Goal: Task Accomplishment & Management: Use online tool/utility

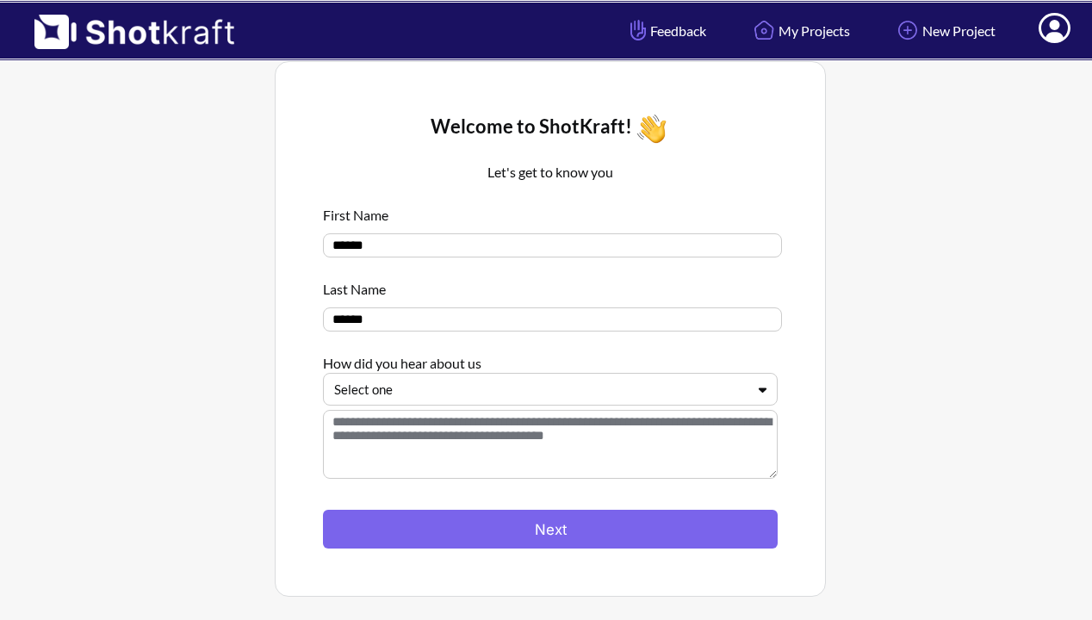
click at [600, 387] on div at bounding box center [540, 390] width 412 height 20
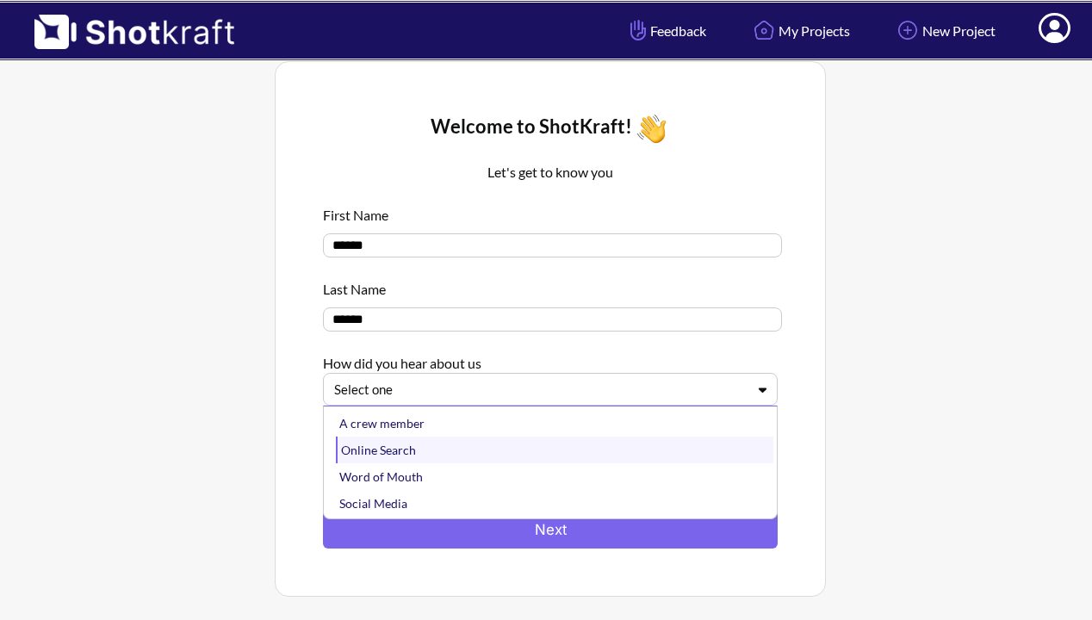
click at [518, 463] on div "Online Search" at bounding box center [555, 450] width 438 height 27
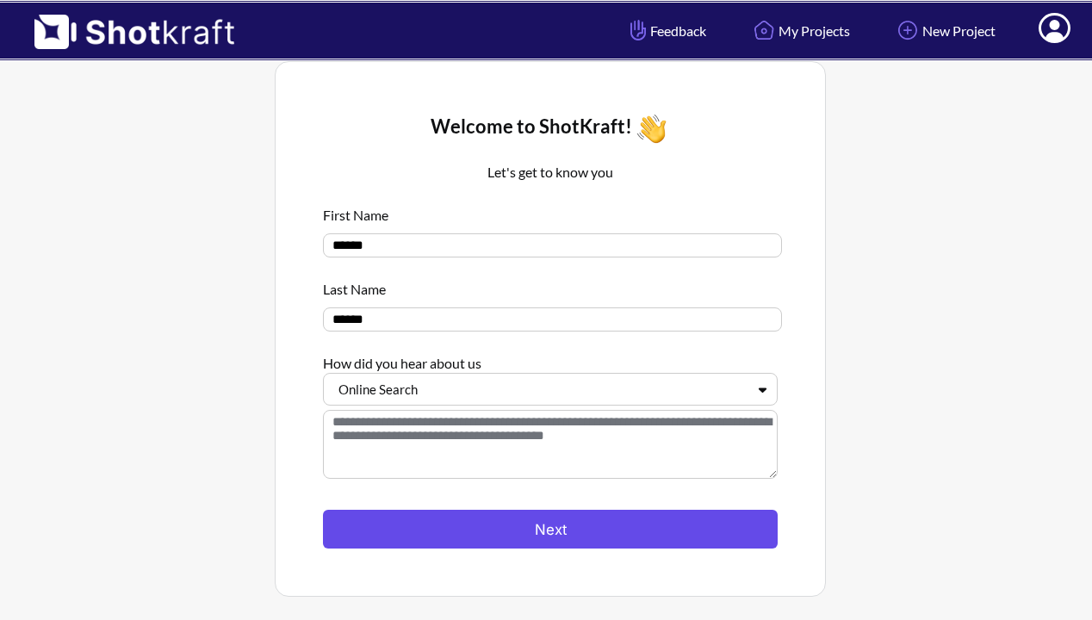
click at [544, 530] on button "Next" at bounding box center [550, 529] width 455 height 39
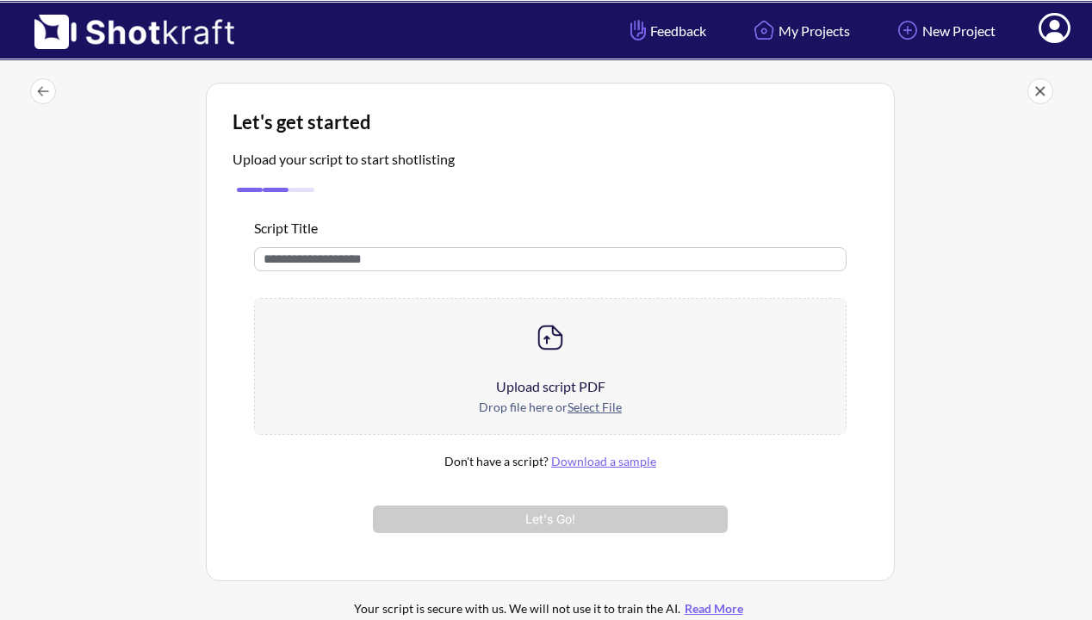
click at [433, 329] on div at bounding box center [550, 338] width 591 height 78
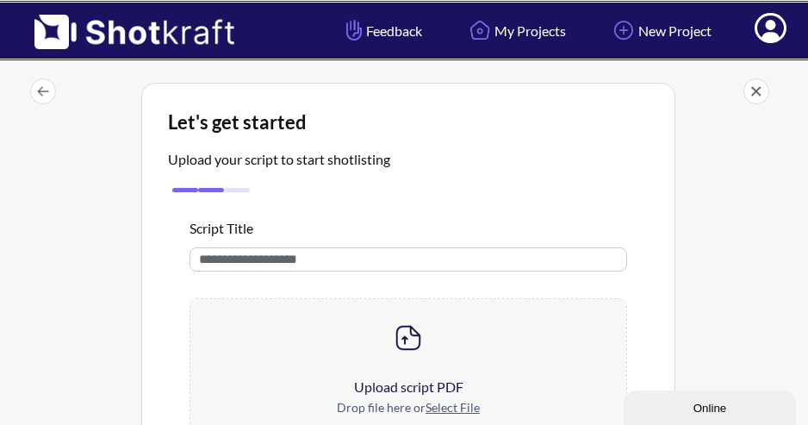
click at [388, 337] on div at bounding box center [408, 338] width 436 height 78
click at [408, 338] on img at bounding box center [408, 337] width 34 height 34
click at [413, 344] on img at bounding box center [408, 337] width 34 height 34
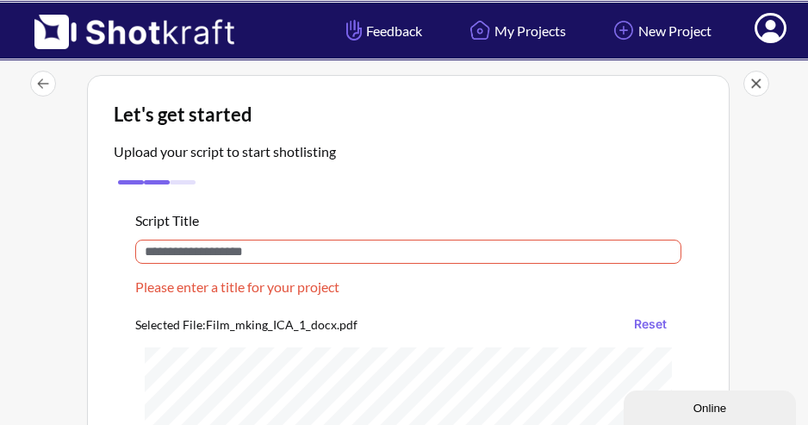
scroll to position [9, 0]
click at [492, 257] on input "text" at bounding box center [408, 251] width 546 height 24
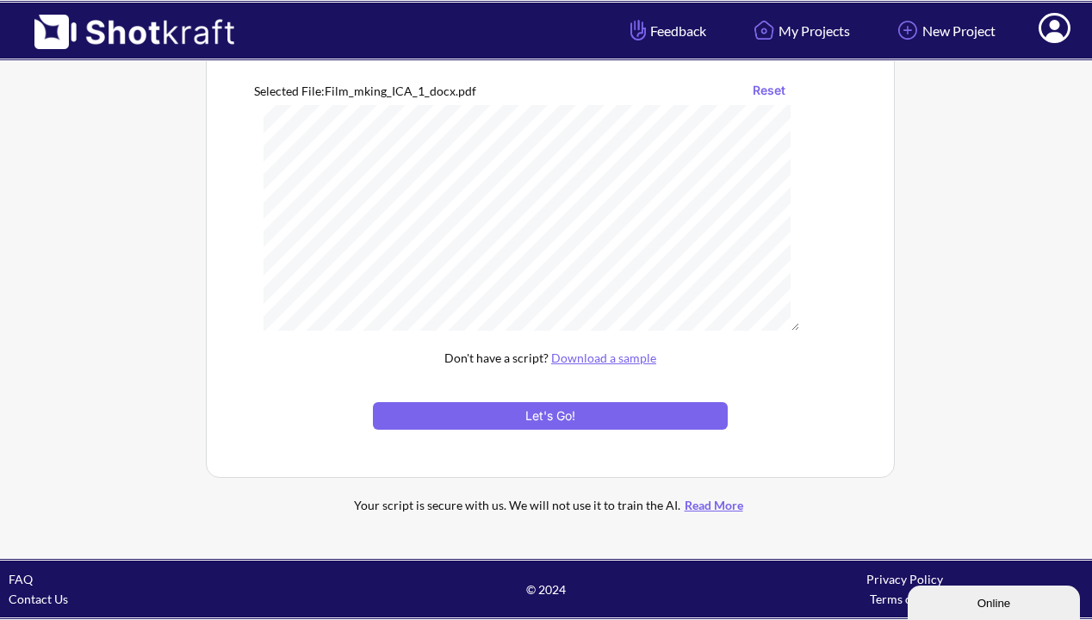
scroll to position [223, 0]
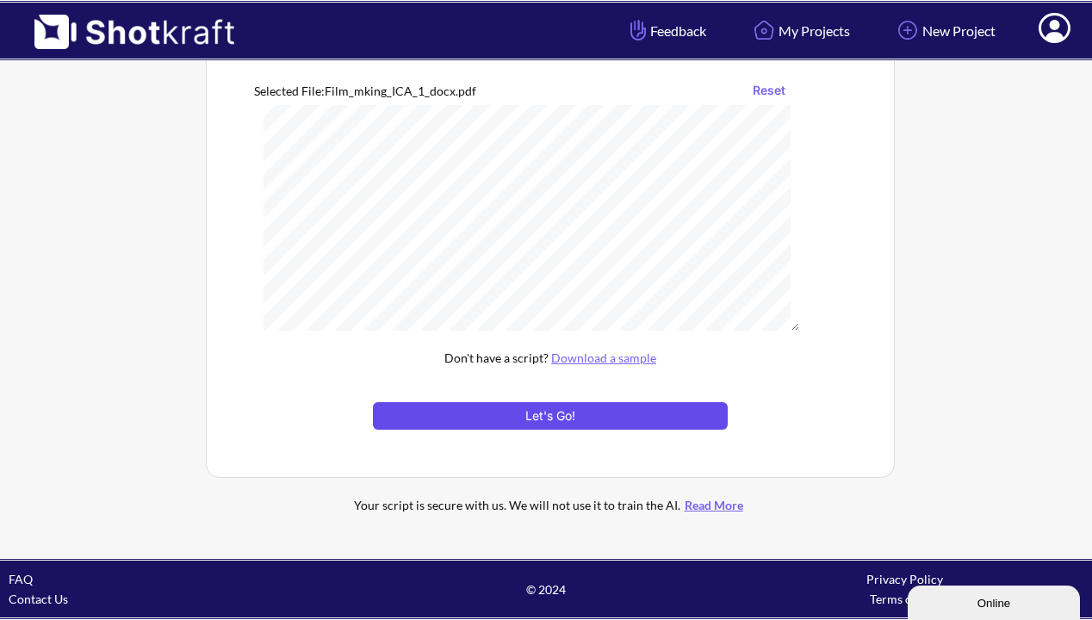
type input "**********"
click at [655, 408] on button "Let's Go!" at bounding box center [550, 416] width 355 height 28
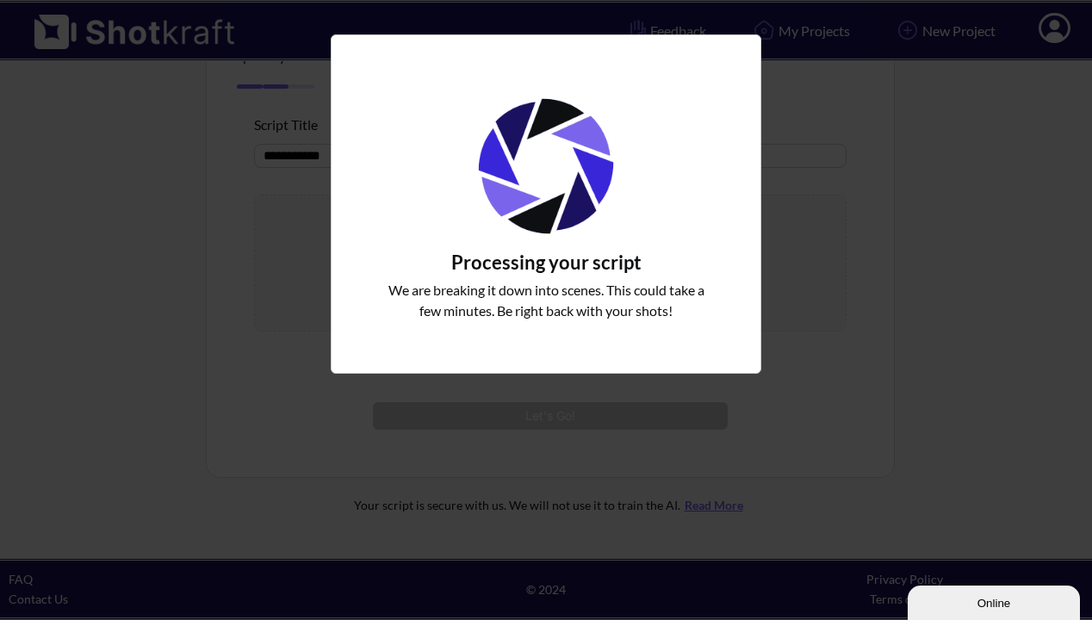
scroll to position [139, 0]
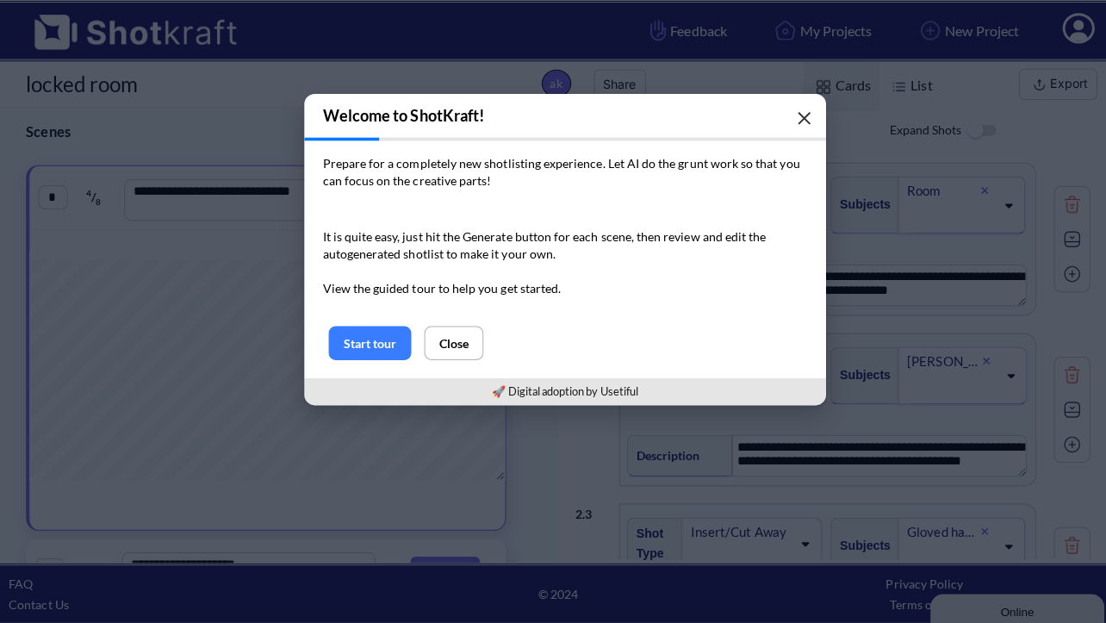
click at [788, 109] on button "button" at bounding box center [797, 117] width 34 height 34
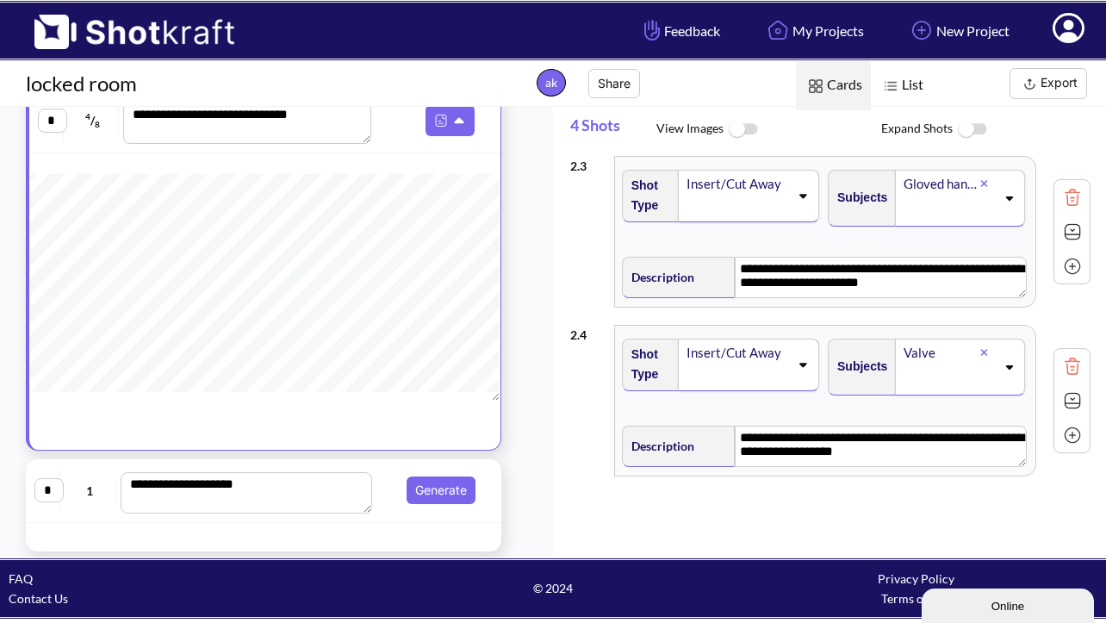
scroll to position [343, 0]
click at [1006, 368] on icon at bounding box center [1010, 367] width 8 height 4
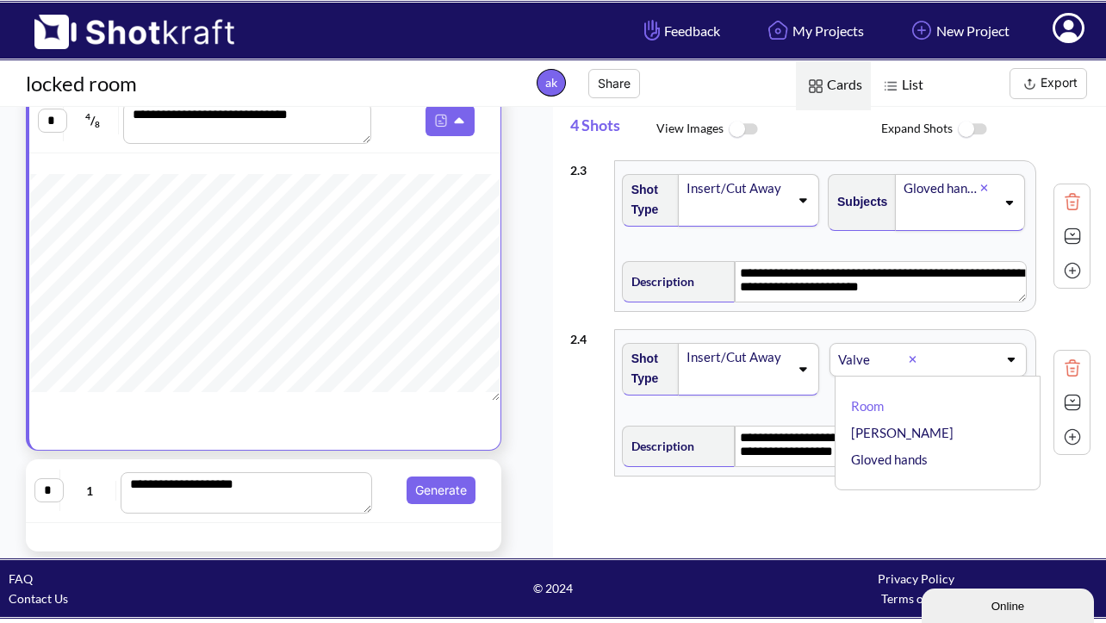
scroll to position [339, 0]
click at [1001, 368] on div "Valve Room [PERSON_NAME] hands Valve ✔" at bounding box center [928, 360] width 197 height 34
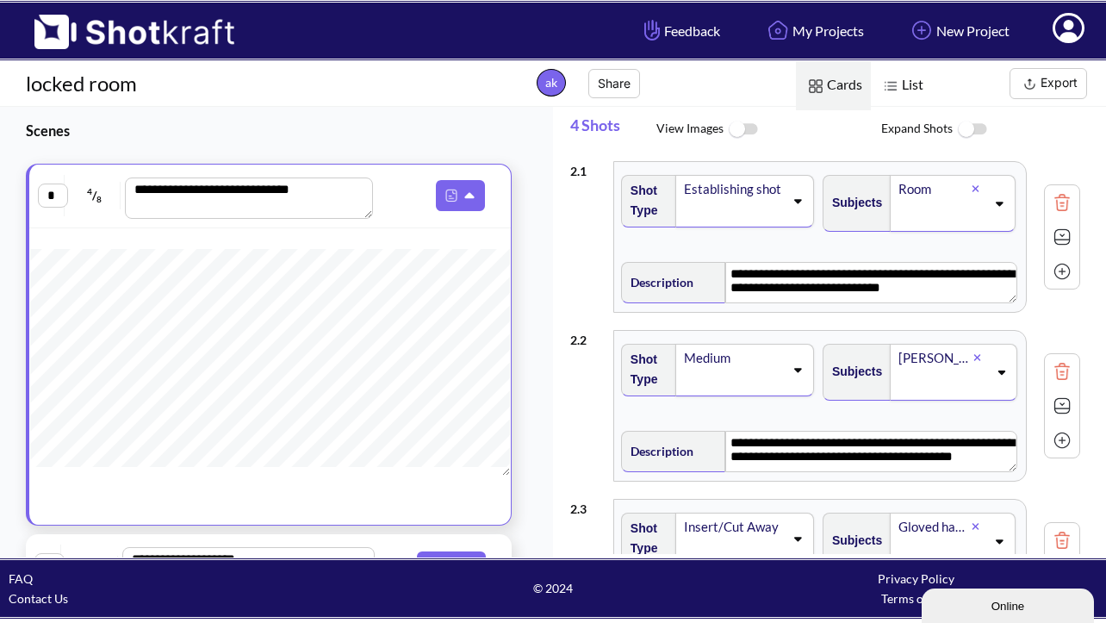
scroll to position [483, 0]
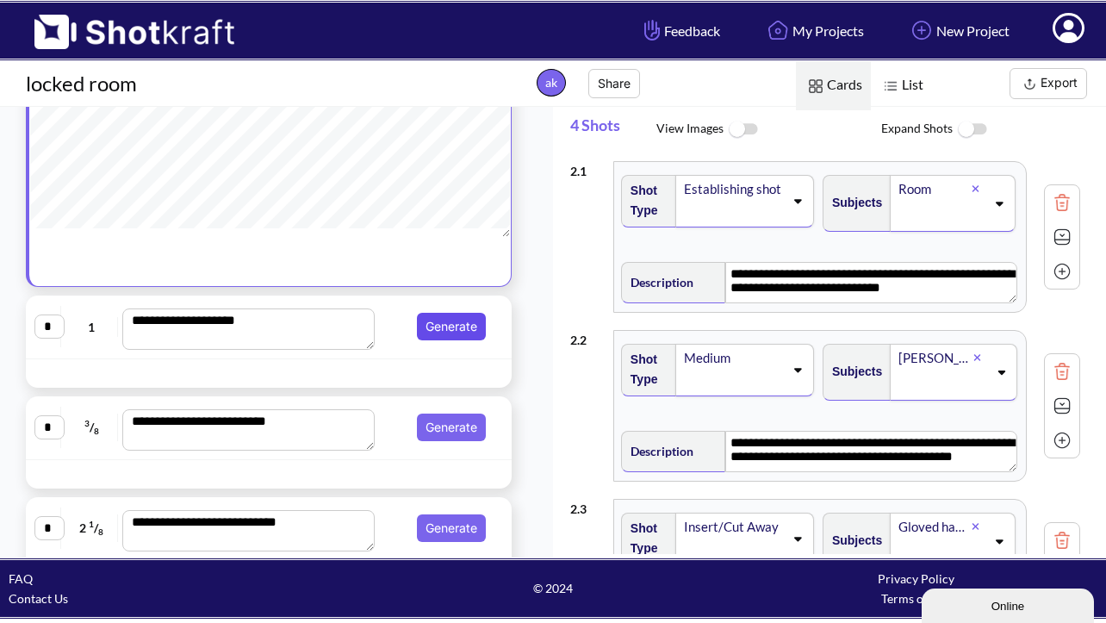
click at [453, 323] on button "Generate" at bounding box center [451, 327] width 69 height 28
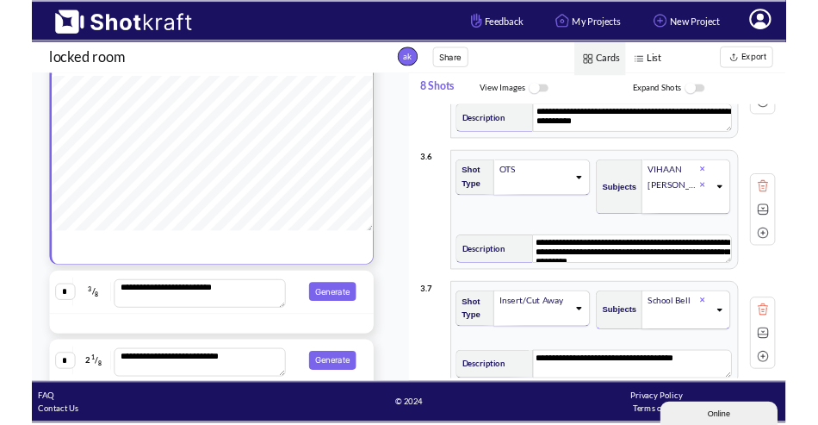
scroll to position [838, 0]
